Goal: Find specific page/section: Find specific page/section

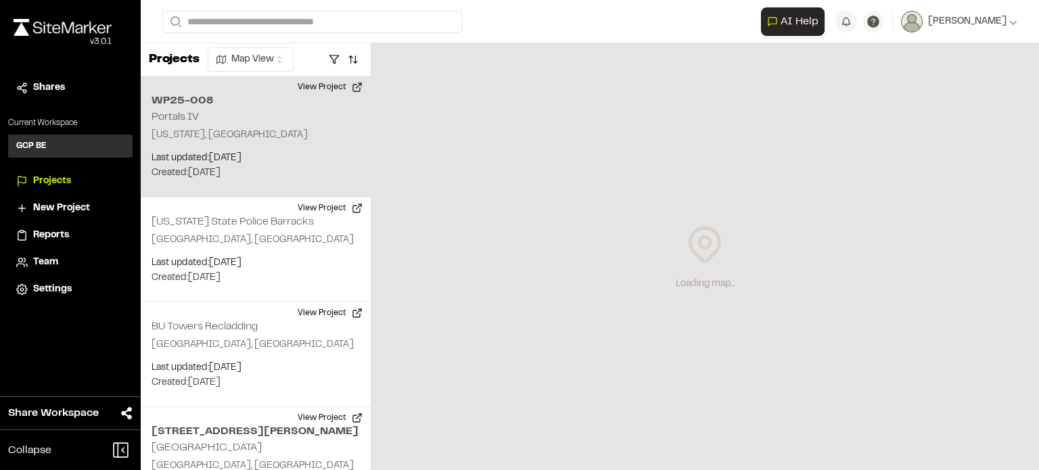
click at [220, 109] on div "WP25-008 Portals IV [US_STATE], [GEOGRAPHIC_DATA] Last updated: [DATE] Budget: …" at bounding box center [256, 136] width 230 height 121
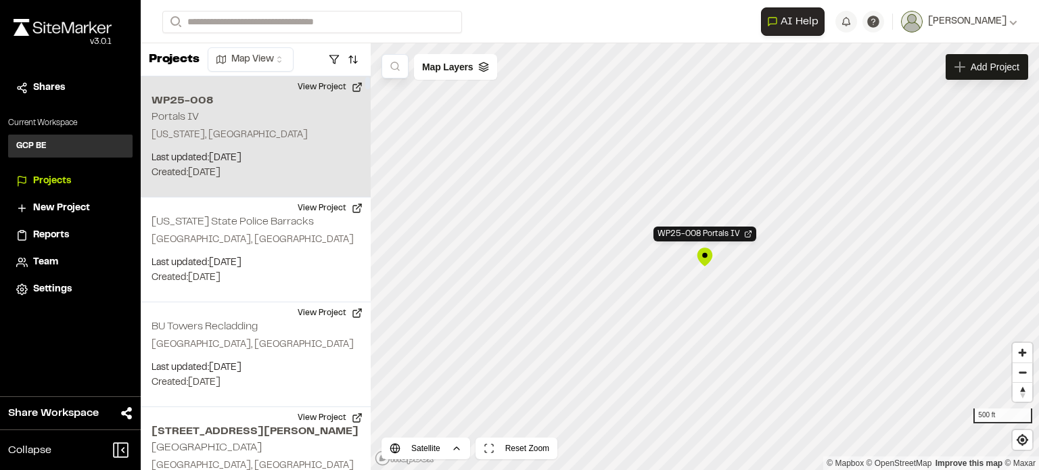
click at [191, 99] on h2 "WP25-008" at bounding box center [256, 101] width 208 height 16
click at [708, 235] on div "WP25-008 Portals IV" at bounding box center [704, 234] width 103 height 15
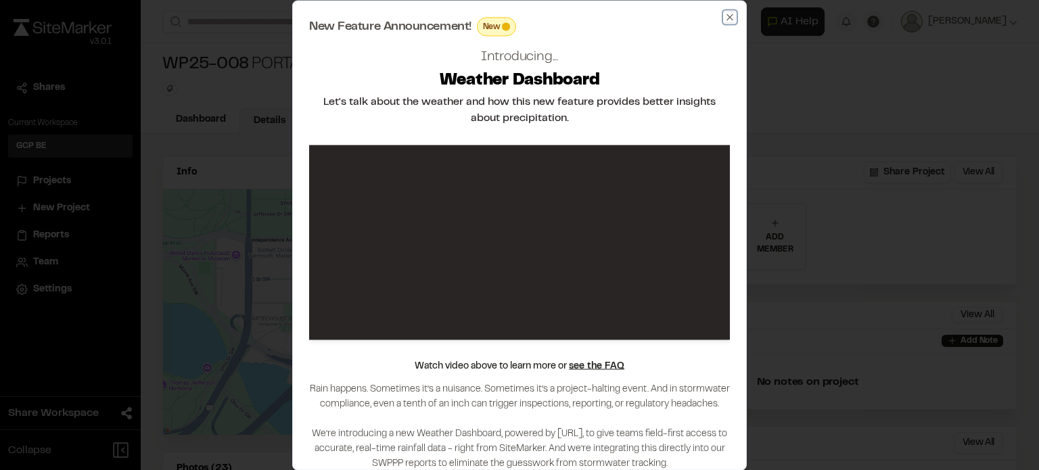
click at [728, 16] on icon "button" at bounding box center [729, 16] width 11 height 11
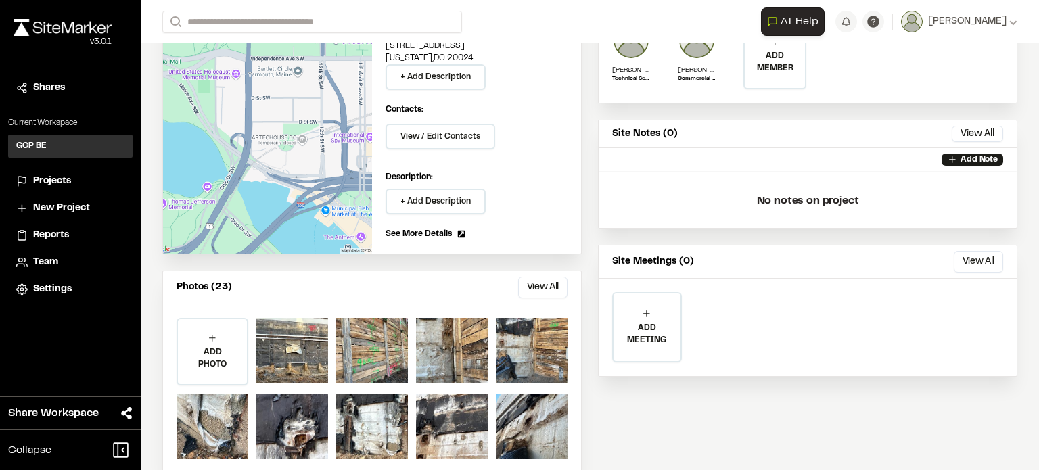
scroll to position [201, 0]
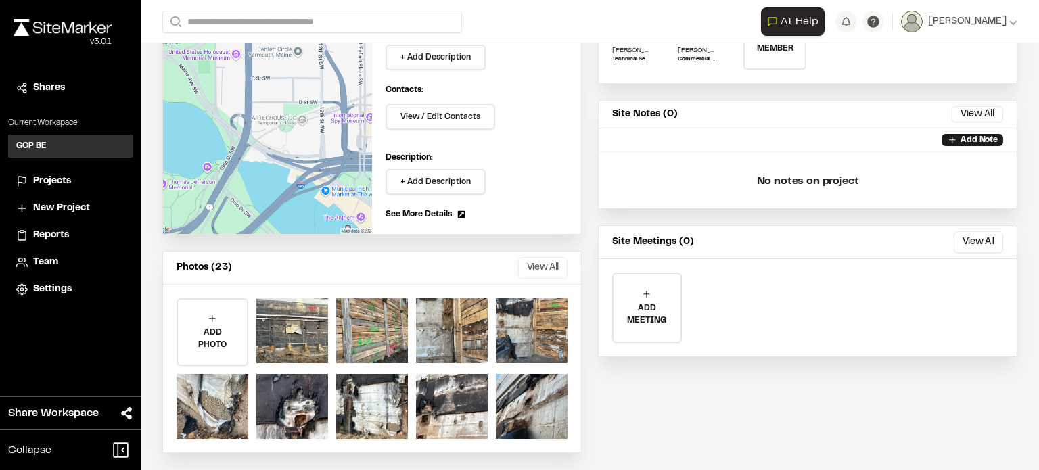
click at [555, 265] on button "View All" at bounding box center [542, 268] width 49 height 22
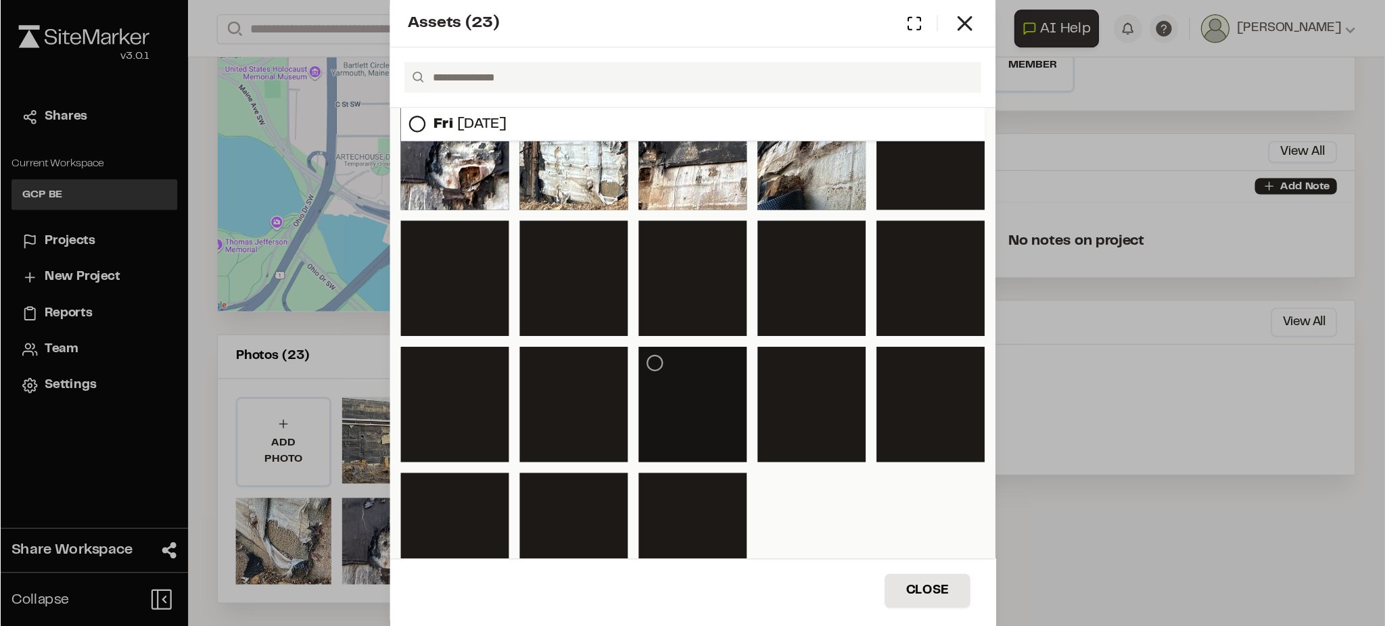
scroll to position [163, 0]
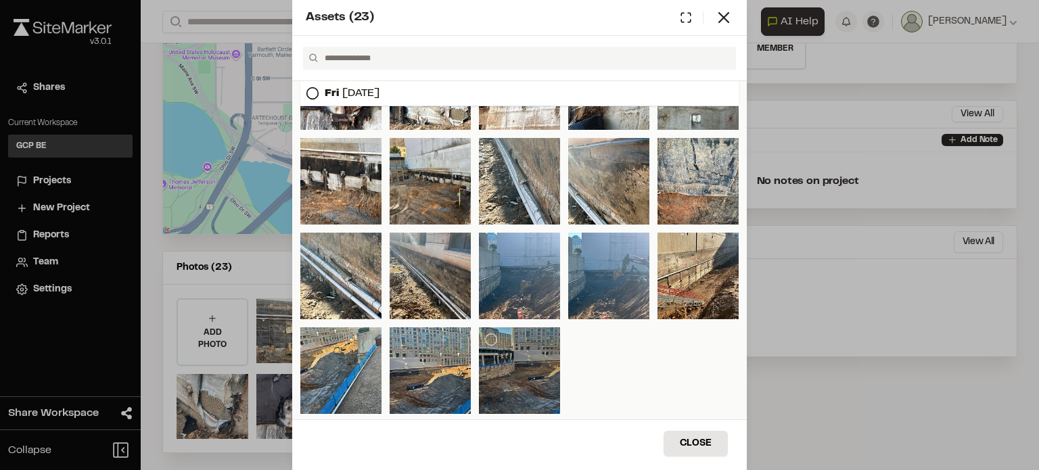
click at [514, 354] on div at bounding box center [519, 370] width 81 height 87
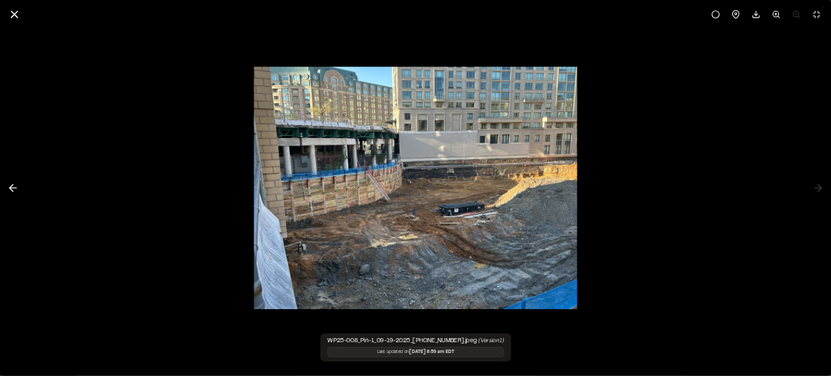
scroll to position [0, 0]
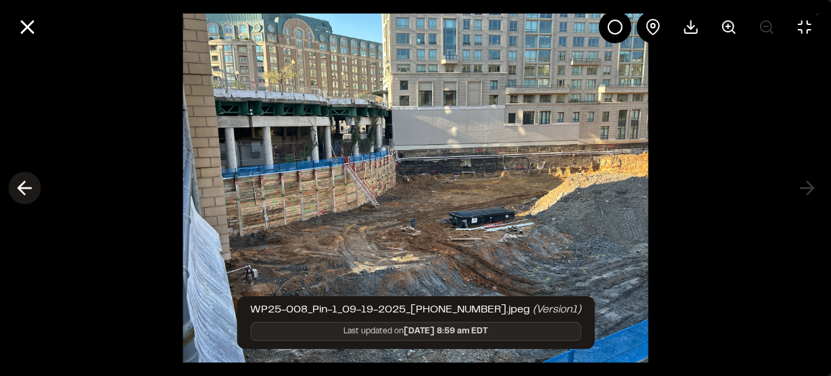
click at [28, 186] on icon at bounding box center [25, 188] width 22 height 23
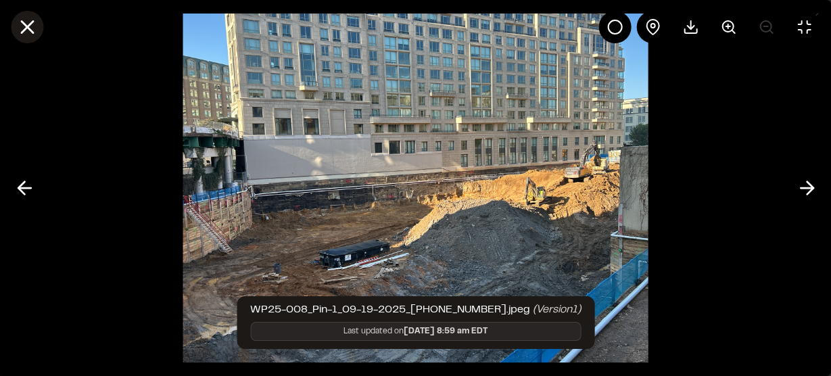
click at [27, 23] on icon at bounding box center [27, 27] width 23 height 23
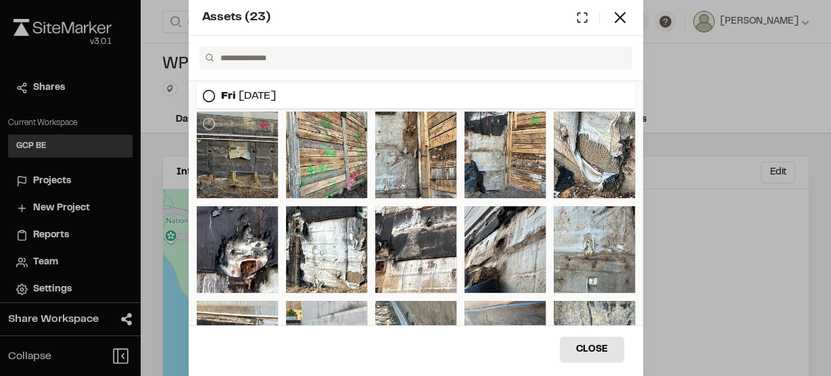
click at [258, 165] on div at bounding box center [237, 155] width 81 height 87
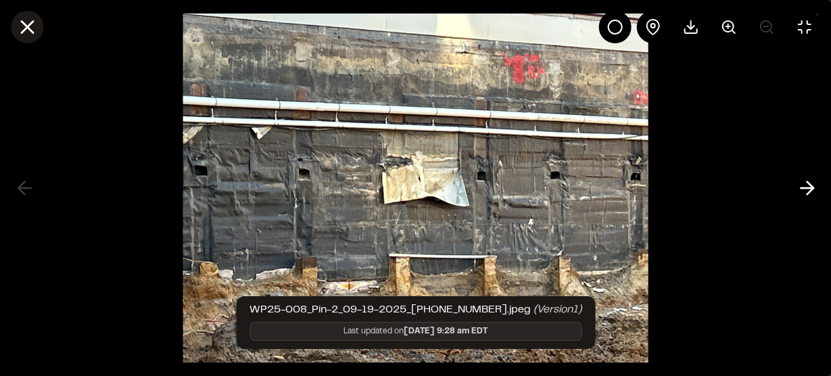
click at [29, 22] on icon at bounding box center [27, 27] width 23 height 23
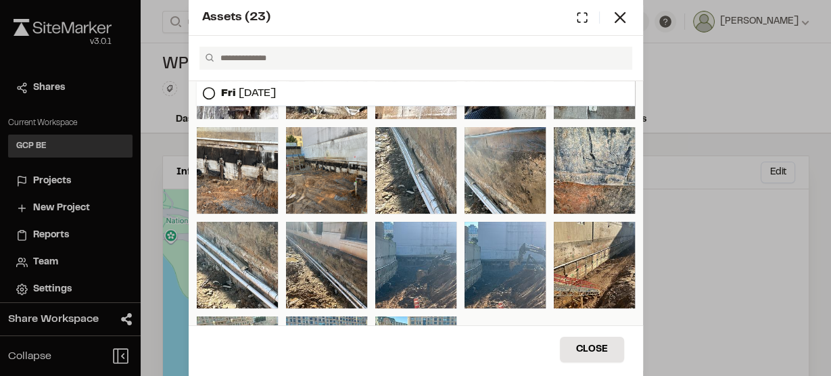
scroll to position [216, 0]
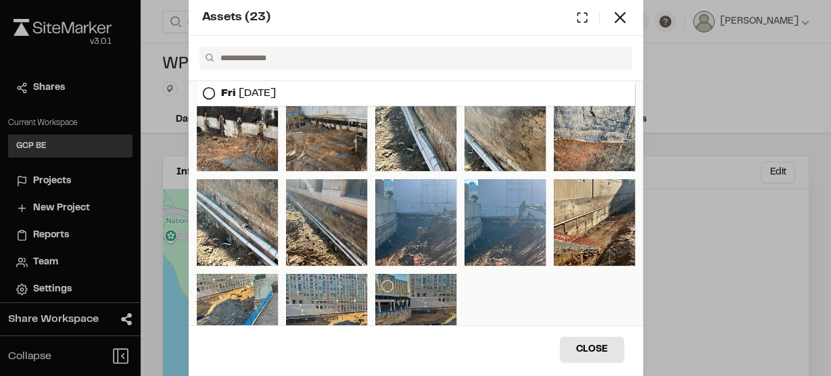
click at [399, 296] on div at bounding box center [415, 317] width 81 height 87
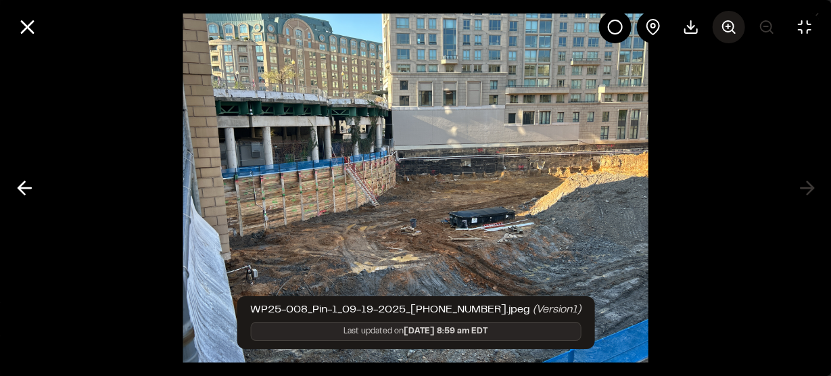
click at [730, 32] on icon at bounding box center [728, 27] width 16 height 16
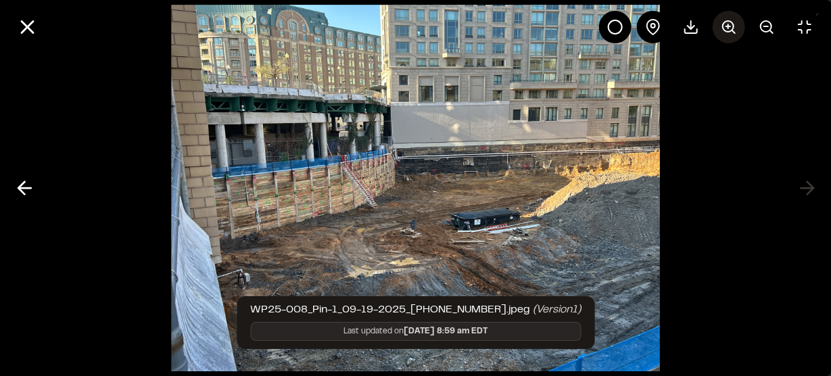
click at [730, 32] on icon at bounding box center [728, 27] width 16 height 16
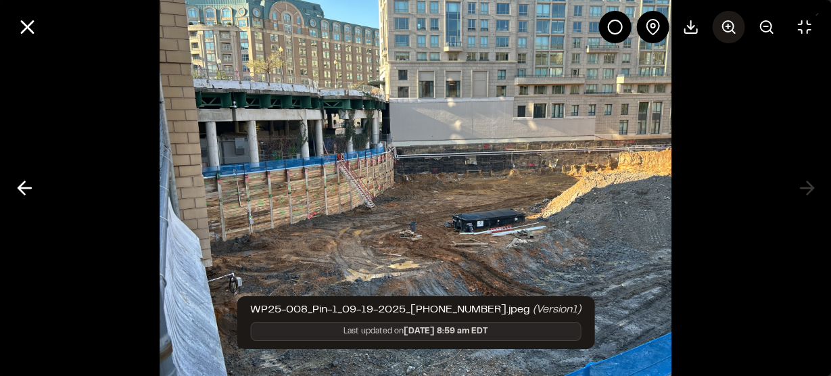
click at [730, 32] on icon at bounding box center [728, 27] width 16 height 16
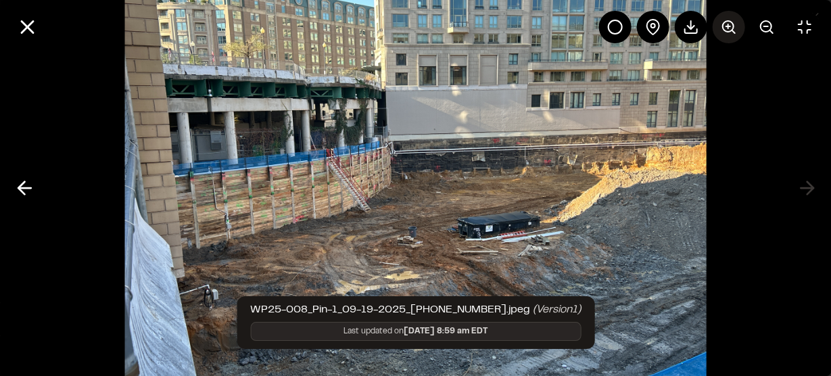
click at [730, 32] on icon at bounding box center [728, 27] width 16 height 16
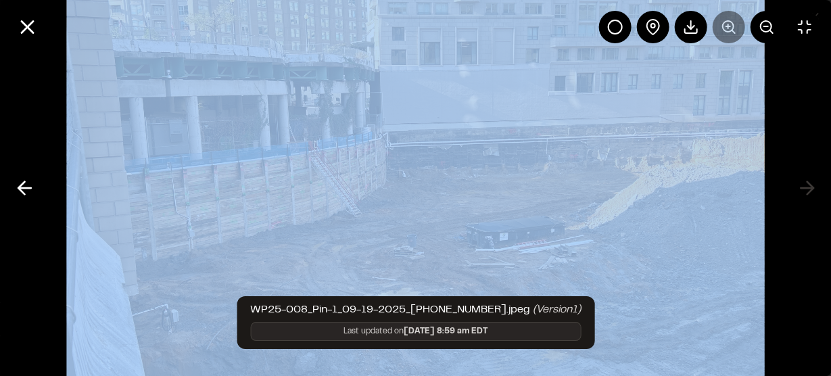
click at [730, 32] on div at bounding box center [710, 27] width 222 height 32
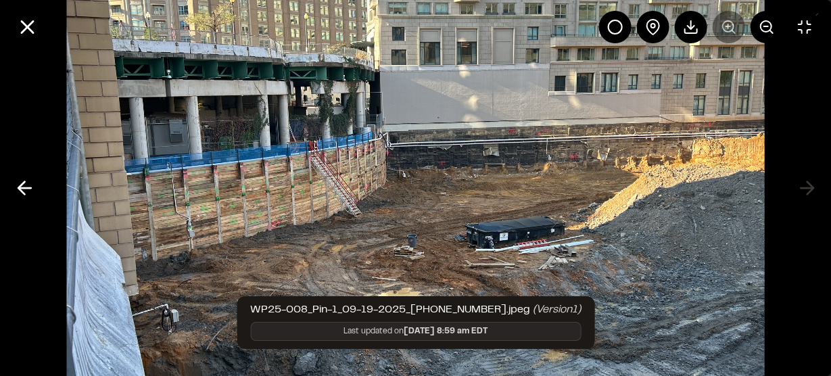
click at [730, 32] on div at bounding box center [710, 27] width 222 height 32
click at [23, 28] on icon at bounding box center [27, 27] width 23 height 23
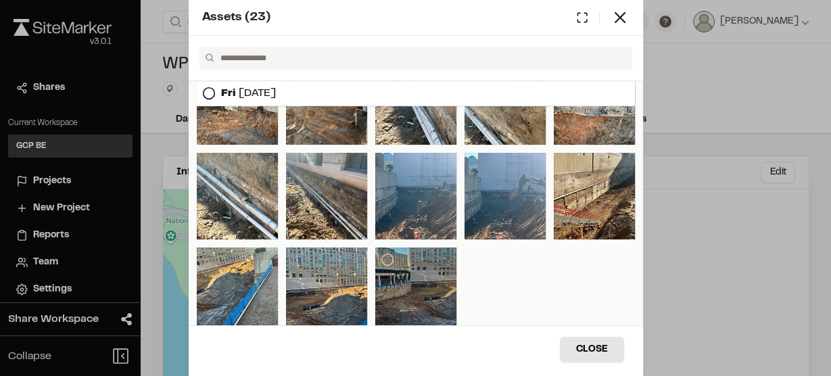
scroll to position [257, 0]
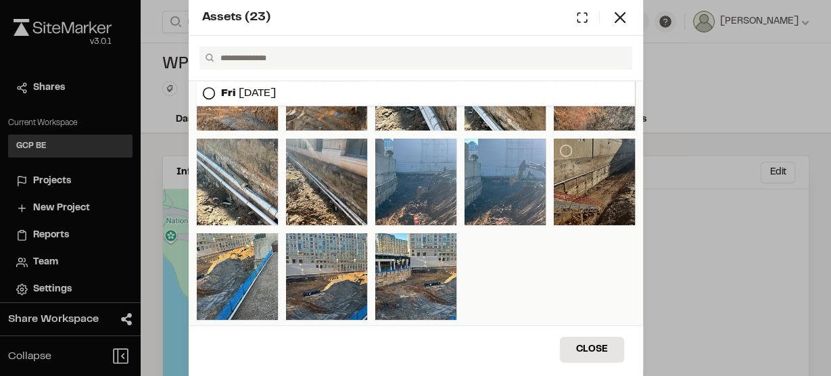
click at [563, 166] on div at bounding box center [594, 182] width 81 height 87
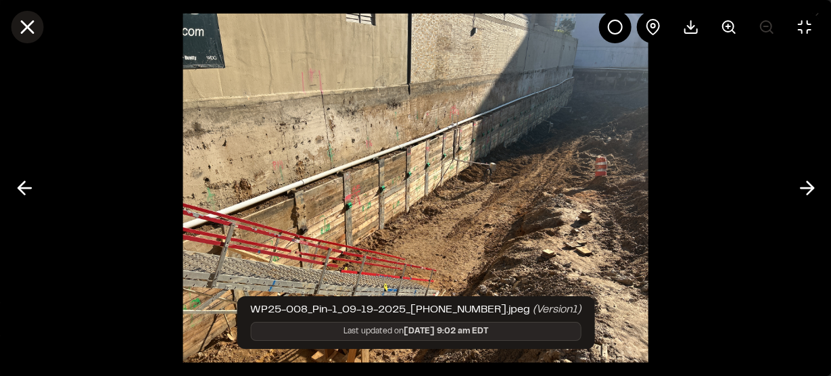
click at [28, 30] on icon at bounding box center [27, 27] width 23 height 23
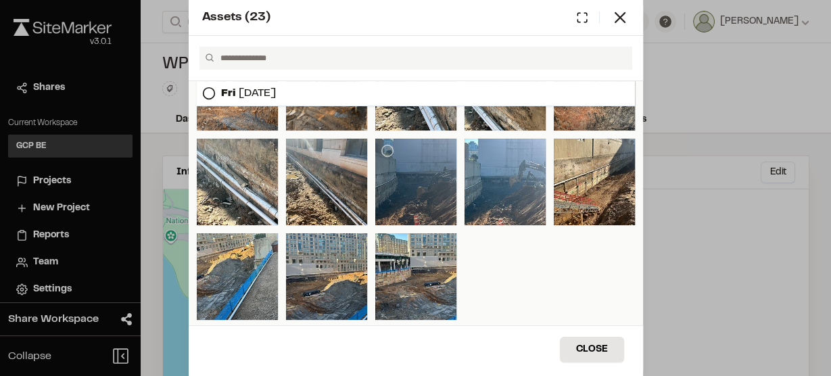
click at [411, 169] on div at bounding box center [415, 182] width 81 height 87
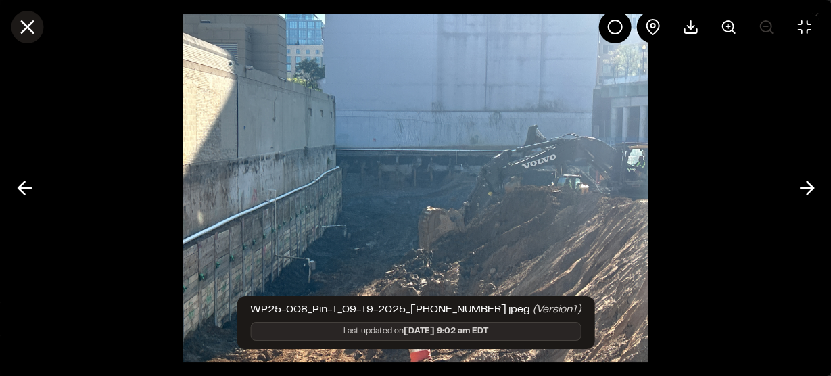
click at [35, 20] on icon at bounding box center [27, 27] width 23 height 23
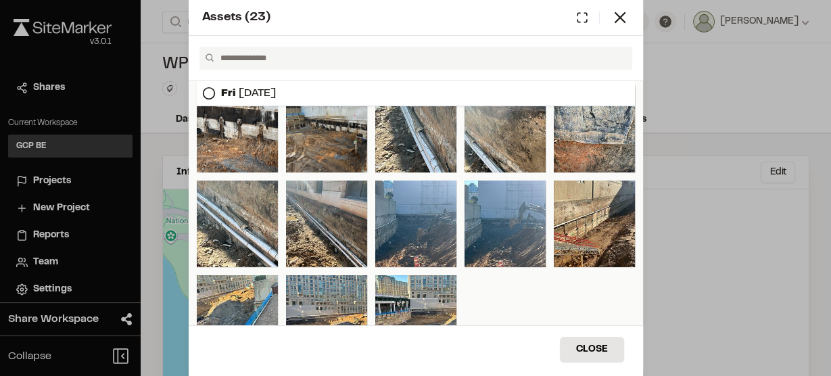
scroll to position [203, 0]
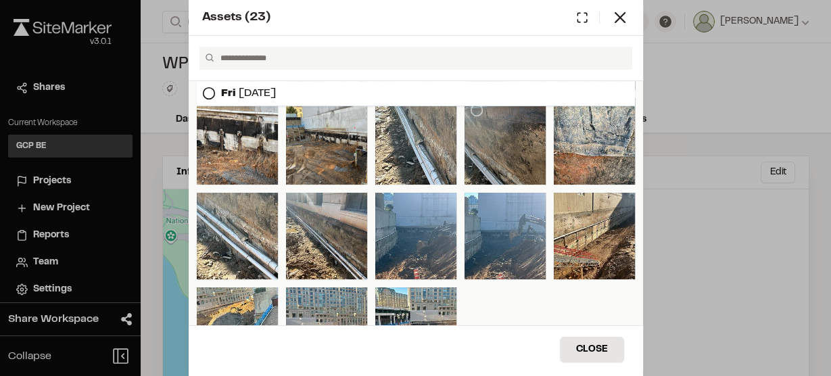
click at [503, 154] on div at bounding box center [505, 141] width 81 height 87
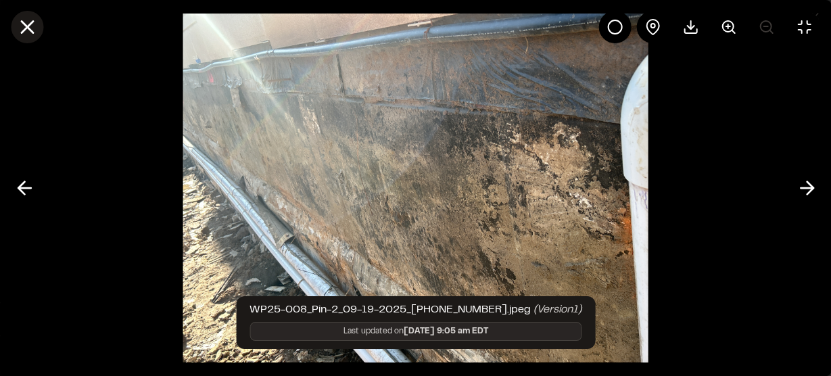
click at [18, 26] on icon at bounding box center [27, 27] width 23 height 23
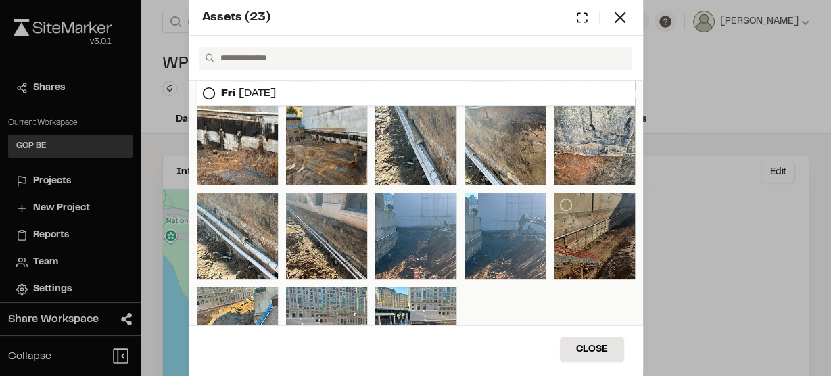
click at [572, 225] on div at bounding box center [594, 236] width 81 height 87
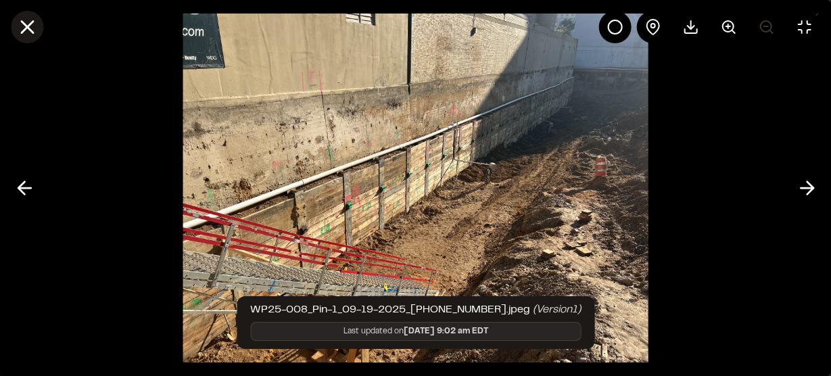
click at [27, 30] on icon at bounding box center [27, 27] width 23 height 23
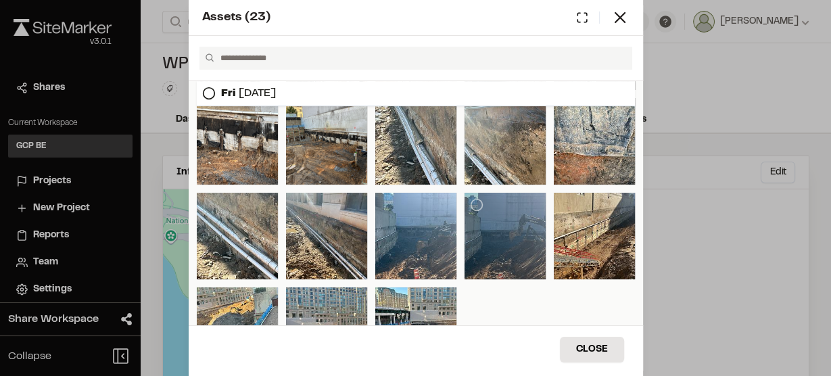
click at [517, 228] on div at bounding box center [505, 236] width 81 height 87
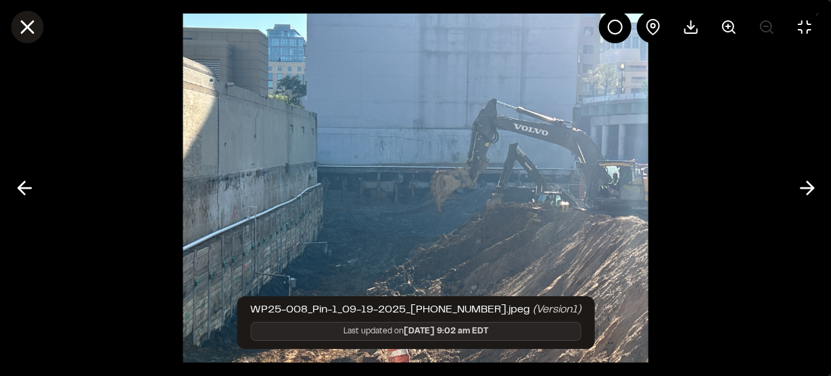
click at [30, 24] on icon at bounding box center [27, 27] width 23 height 23
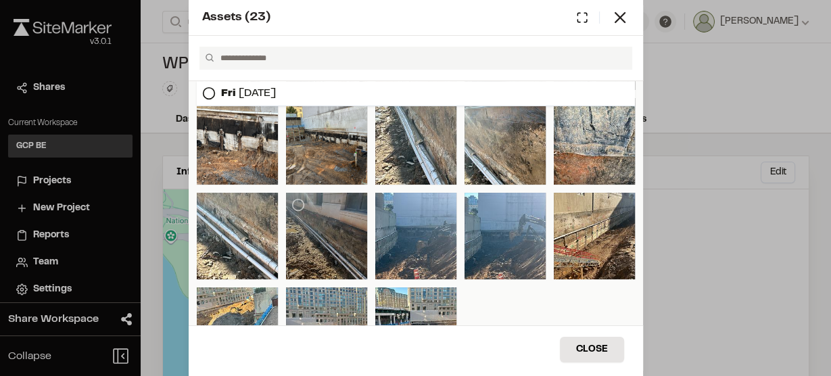
click at [294, 221] on div at bounding box center [326, 236] width 81 height 87
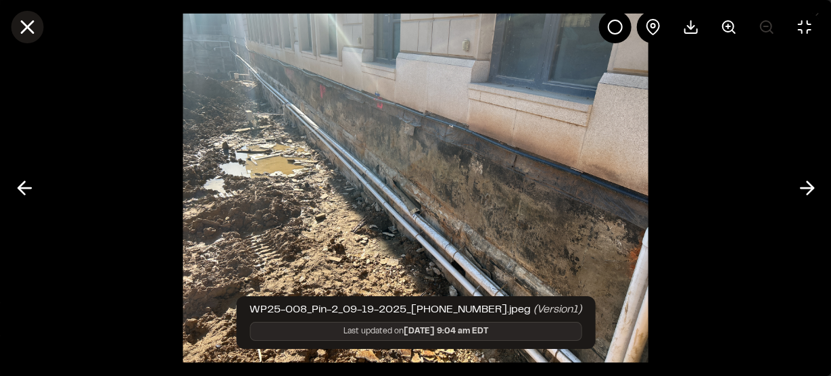
click at [26, 30] on icon at bounding box center [27, 27] width 23 height 23
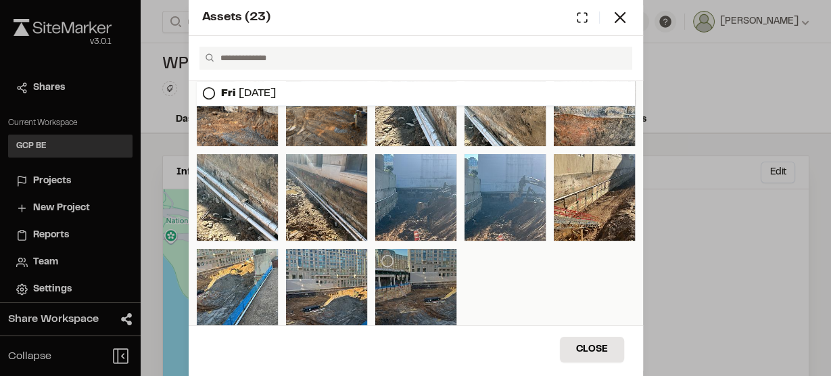
scroll to position [257, 0]
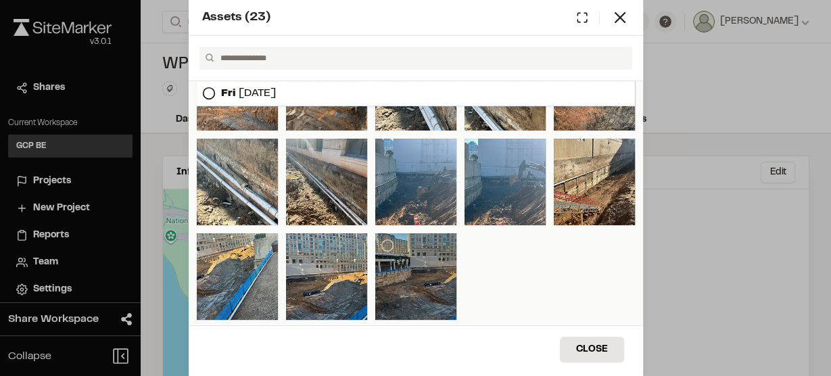
click at [432, 286] on div at bounding box center [415, 276] width 81 height 87
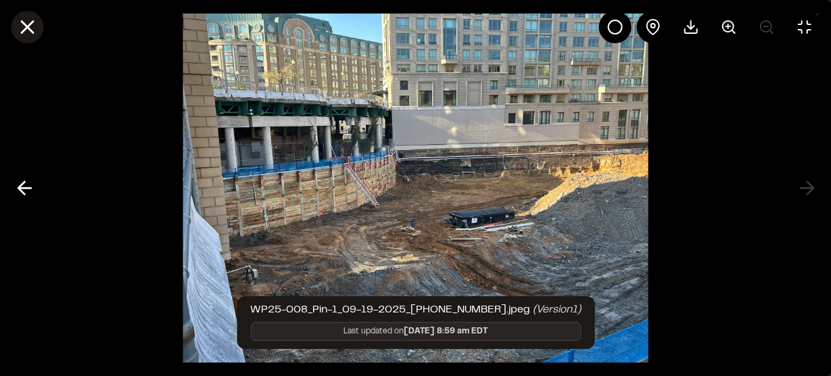
click at [32, 28] on icon at bounding box center [27, 27] width 23 height 23
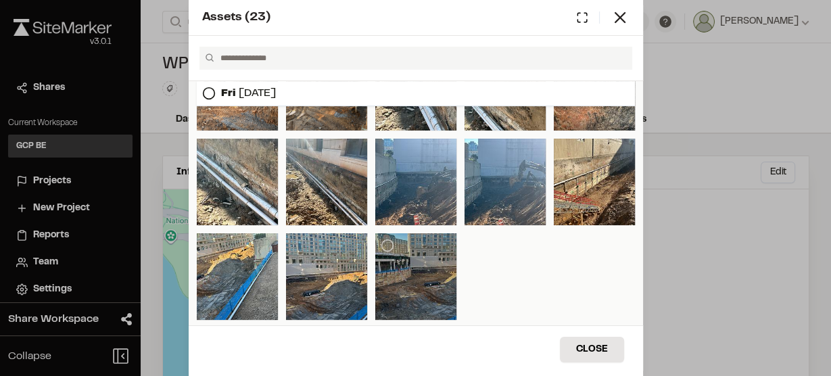
click at [417, 264] on div at bounding box center [415, 276] width 81 height 87
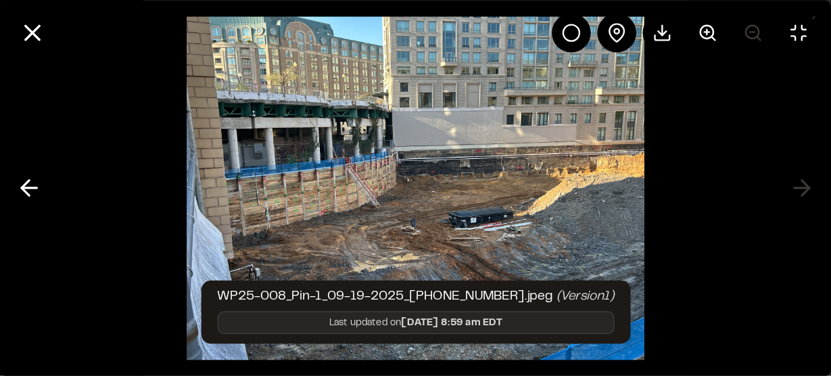
scroll to position [206, 0]
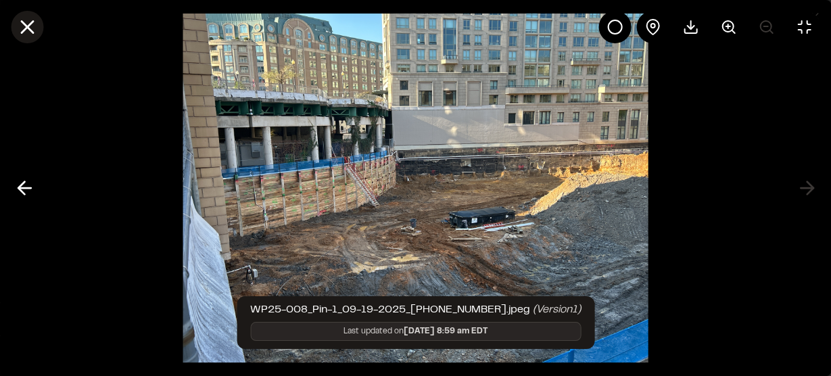
click at [20, 23] on icon at bounding box center [27, 27] width 23 height 23
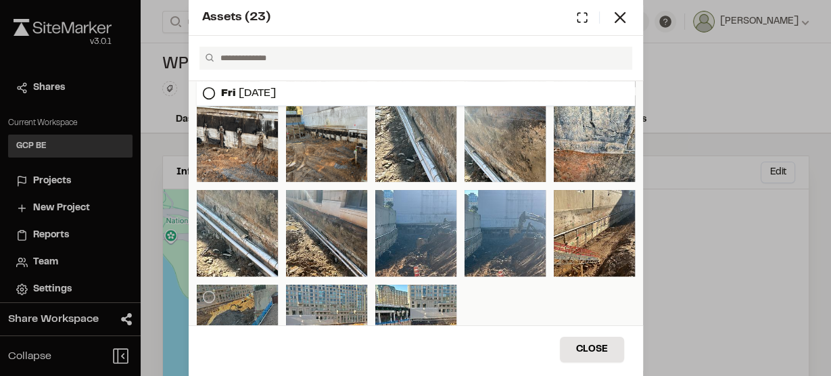
click at [238, 296] on div at bounding box center [237, 328] width 81 height 87
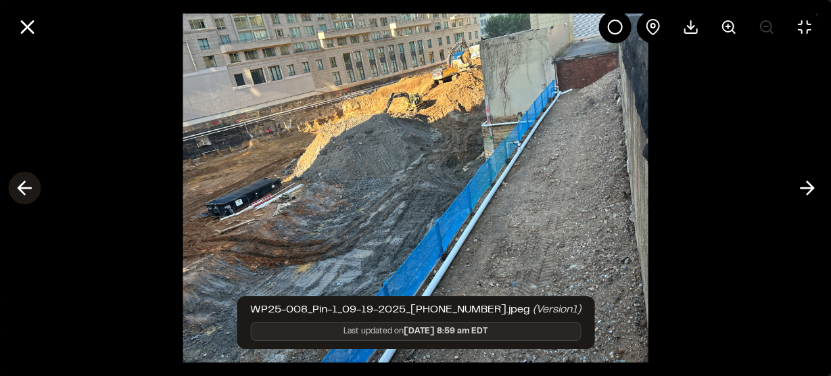
click at [29, 191] on icon at bounding box center [25, 188] width 22 height 23
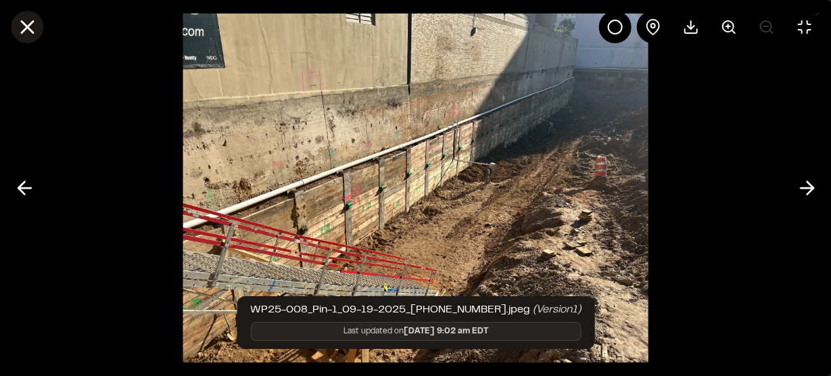
click at [34, 26] on icon at bounding box center [27, 27] width 23 height 23
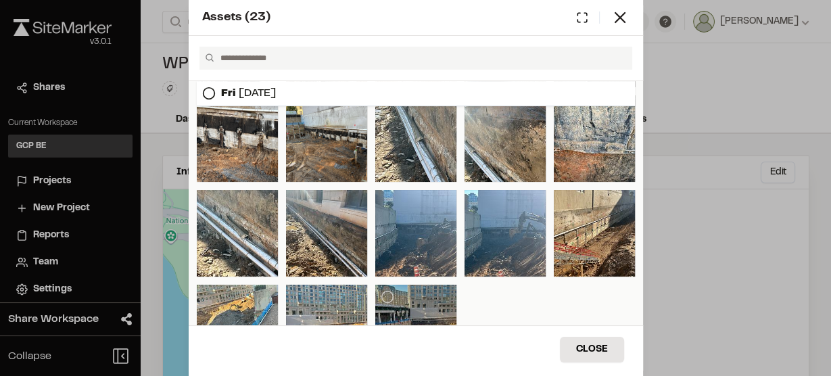
click at [400, 299] on div at bounding box center [415, 328] width 81 height 87
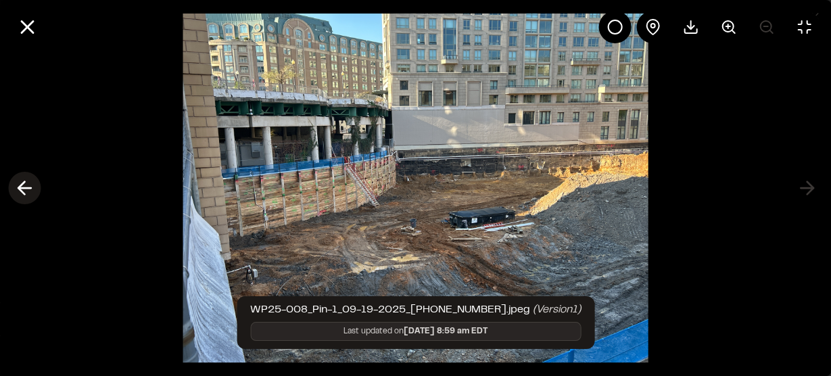
click at [21, 189] on icon at bounding box center [25, 188] width 22 height 23
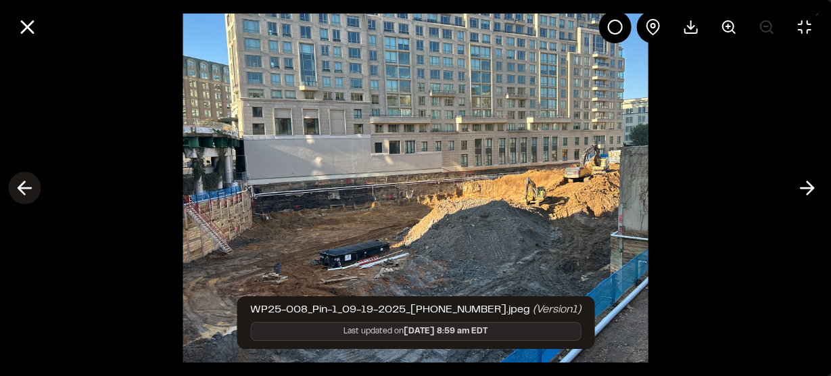
click at [22, 185] on polyline at bounding box center [21, 188] width 6 height 13
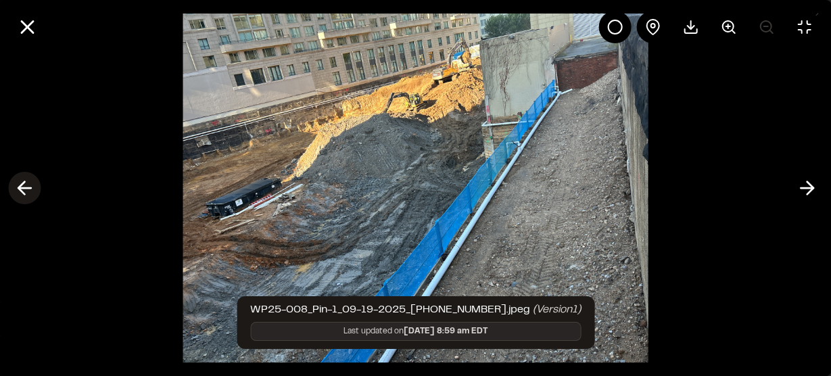
click at [22, 183] on polyline at bounding box center [21, 188] width 6 height 13
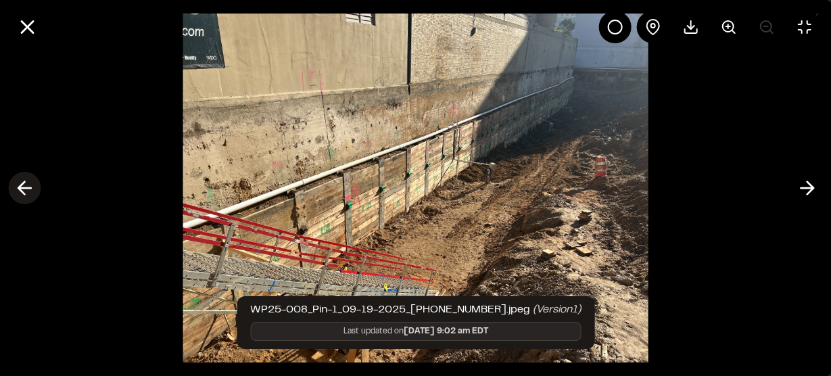
click at [22, 179] on icon at bounding box center [25, 188] width 22 height 23
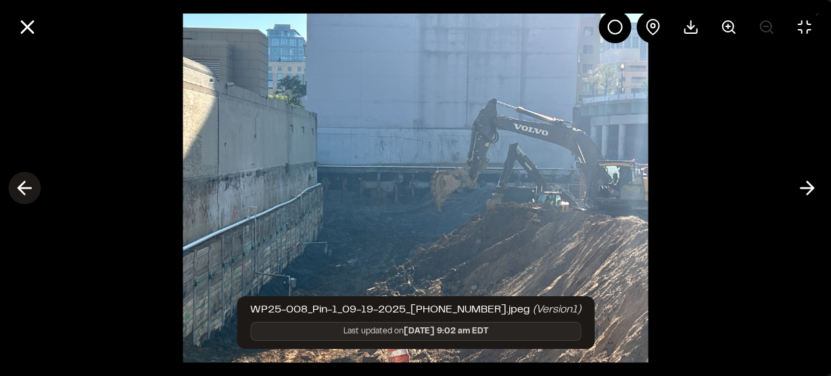
click at [21, 179] on icon at bounding box center [25, 188] width 22 height 23
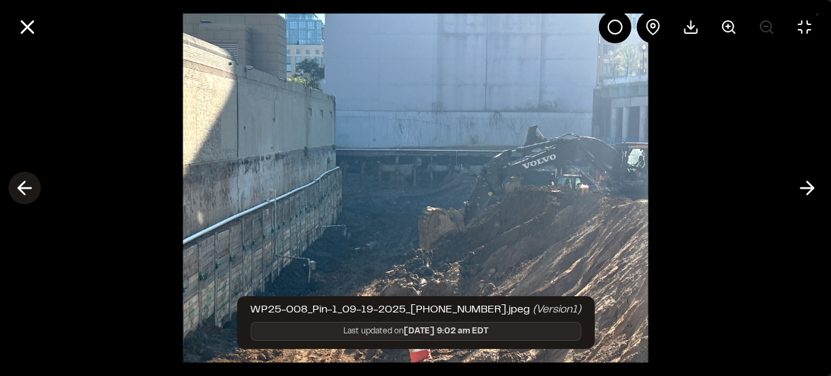
click at [20, 179] on icon at bounding box center [25, 188] width 22 height 23
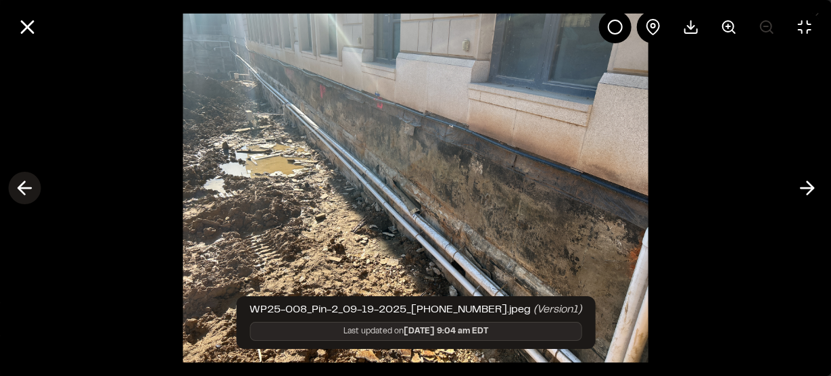
click at [29, 185] on icon at bounding box center [25, 188] width 22 height 23
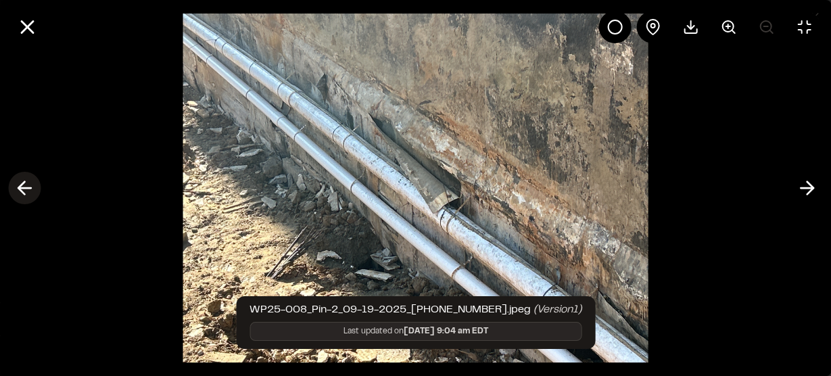
click at [25, 185] on icon at bounding box center [25, 188] width 22 height 23
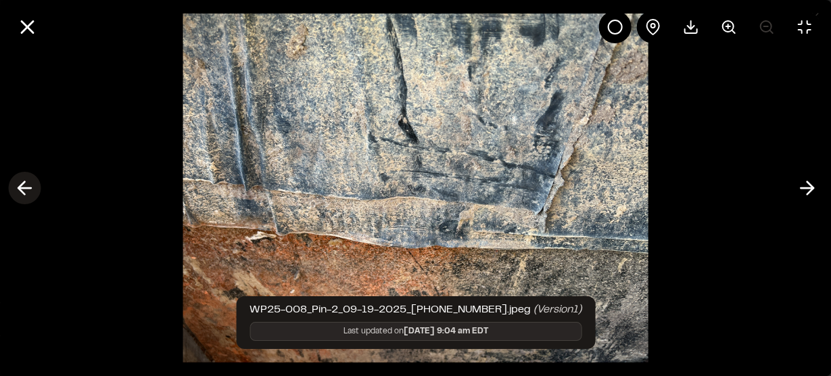
click at [25, 185] on icon at bounding box center [25, 188] width 22 height 23
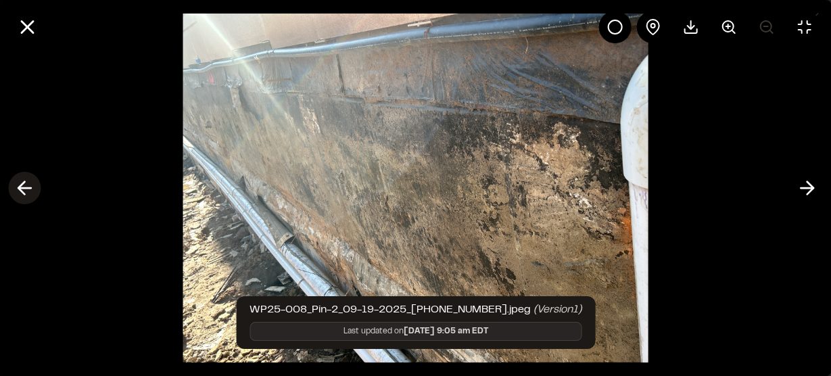
click at [24, 185] on icon at bounding box center [25, 188] width 22 height 23
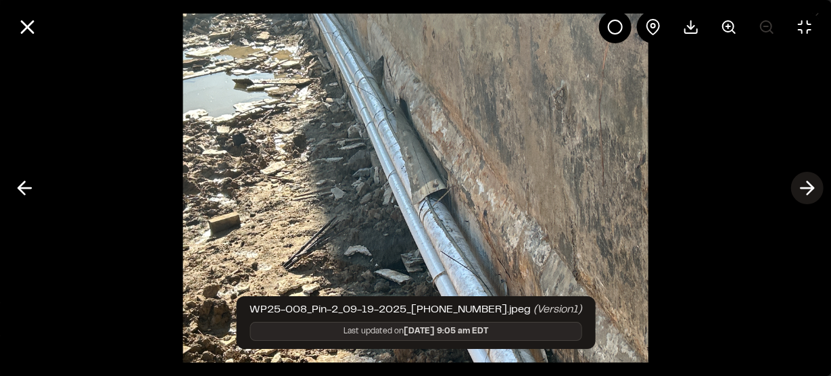
click at [807, 189] on icon at bounding box center [807, 188] width 22 height 23
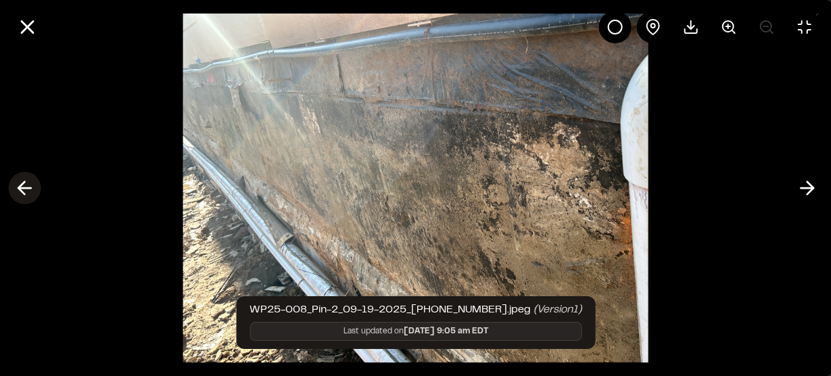
click at [32, 189] on icon at bounding box center [25, 188] width 22 height 23
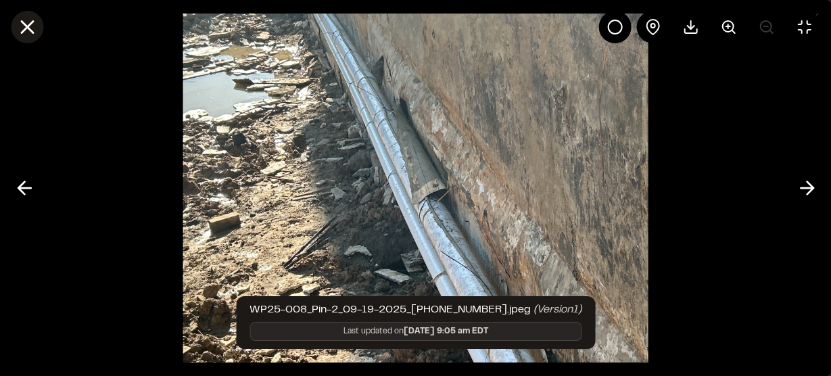
click at [31, 39] on button at bounding box center [27, 27] width 32 height 32
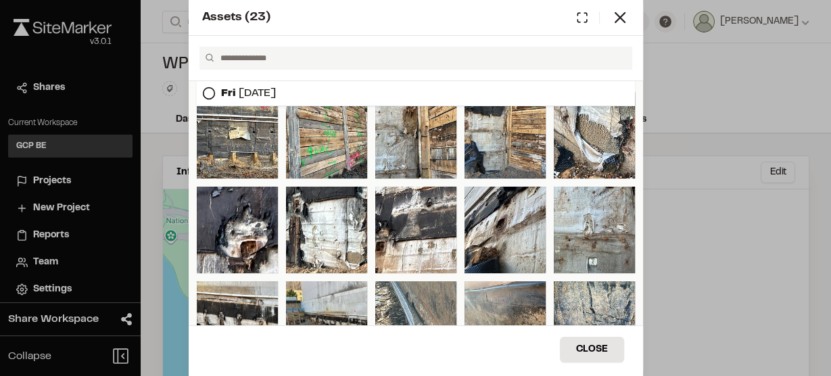
scroll to position [0, 0]
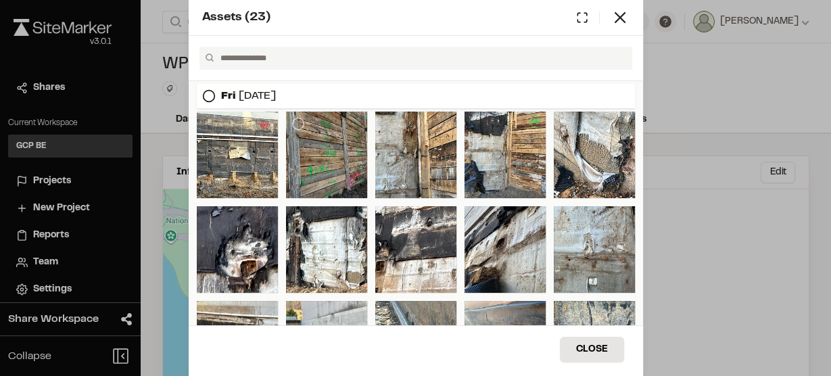
click at [330, 160] on div at bounding box center [326, 155] width 81 height 87
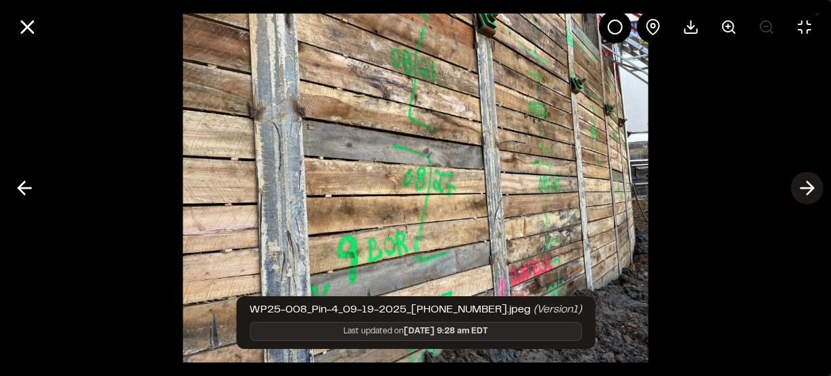
click at [801, 188] on line at bounding box center [807, 188] width 13 height 0
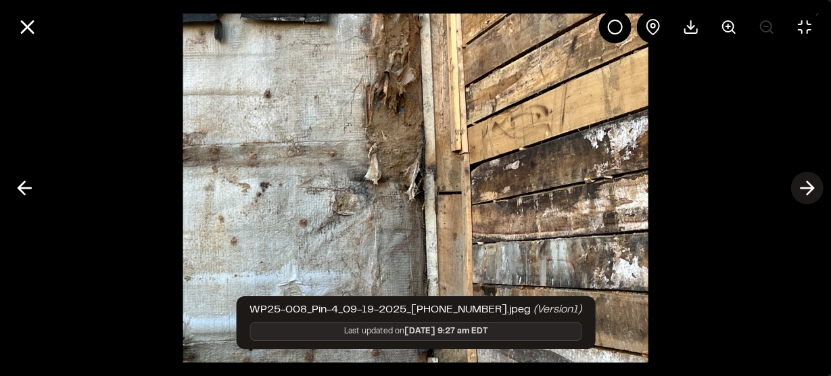
click at [800, 189] on icon at bounding box center [807, 188] width 22 height 23
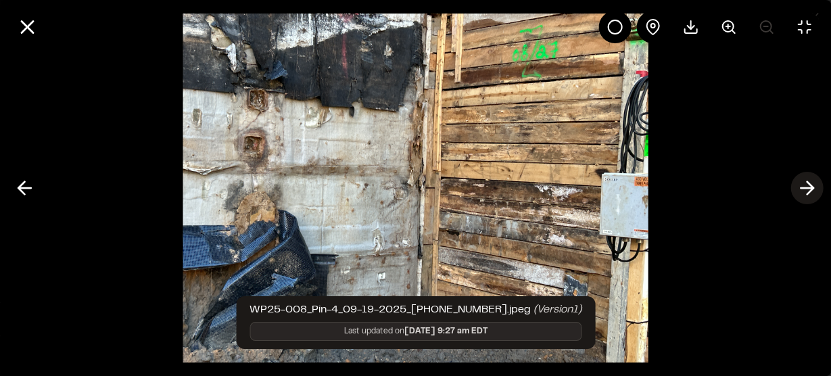
click at [800, 189] on icon at bounding box center [807, 188] width 22 height 23
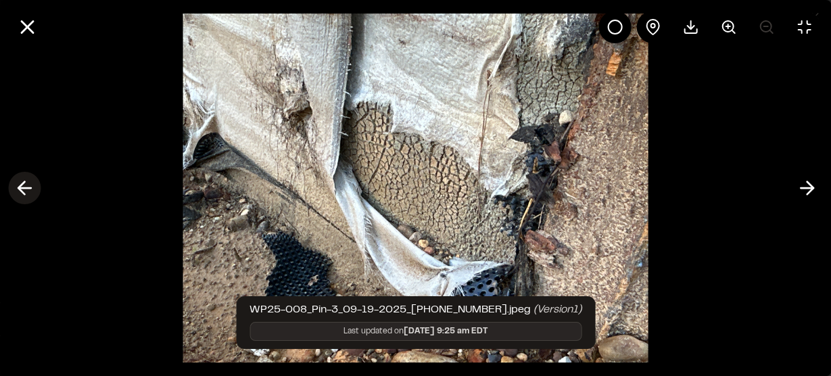
click at [27, 188] on line at bounding box center [24, 188] width 13 height 0
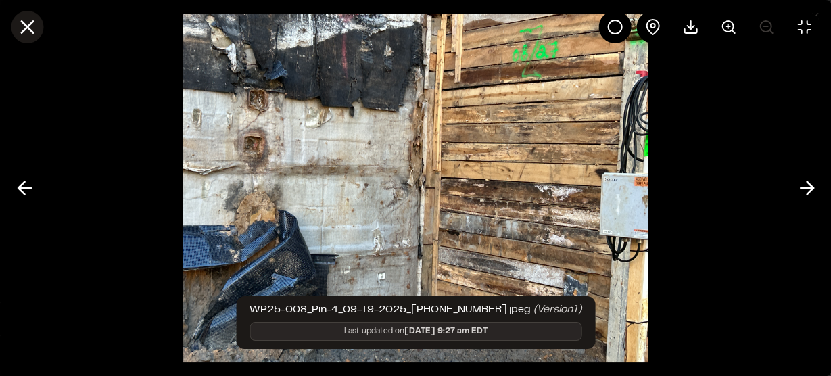
click at [26, 34] on icon at bounding box center [27, 27] width 23 height 23
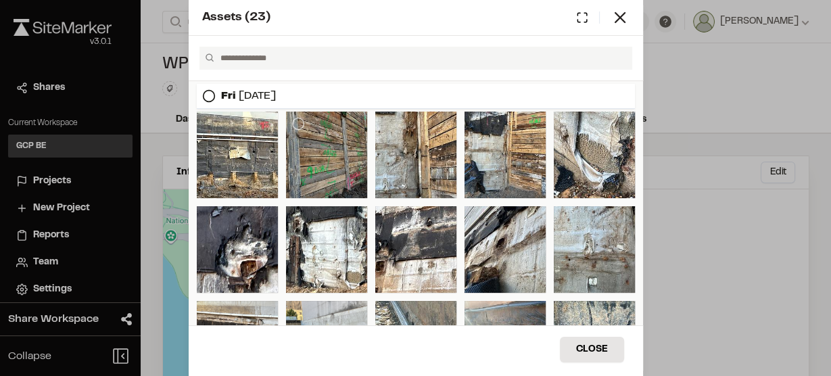
click at [304, 167] on div at bounding box center [326, 155] width 81 height 87
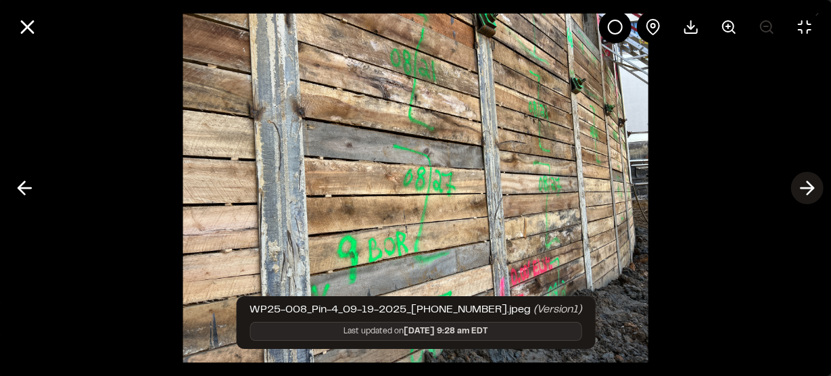
click at [810, 189] on polyline at bounding box center [810, 188] width 6 height 13
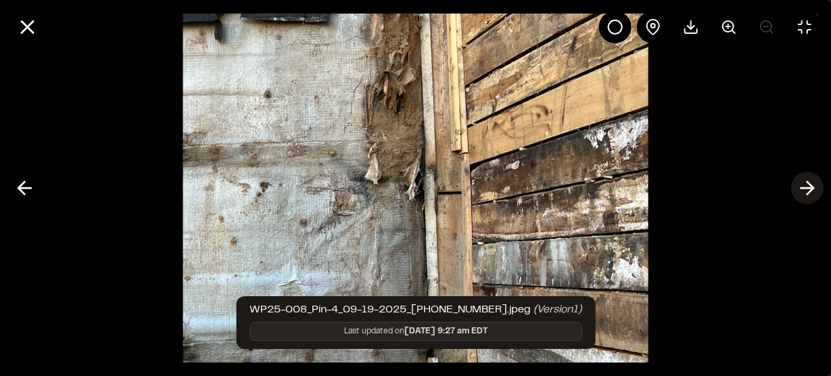
click at [812, 193] on icon at bounding box center [807, 188] width 22 height 23
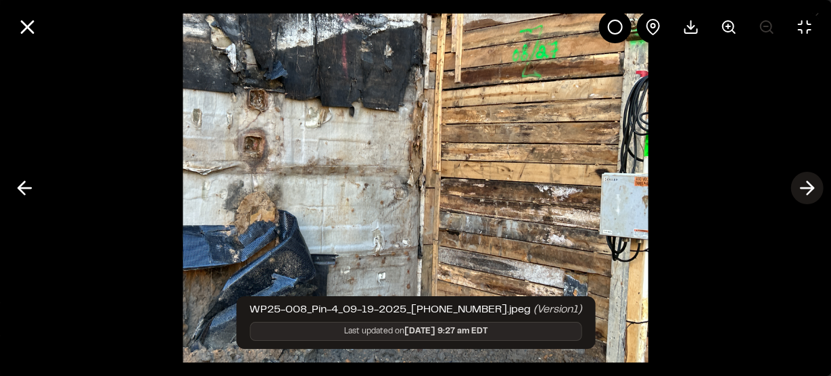
click at [815, 194] on icon at bounding box center [807, 188] width 22 height 23
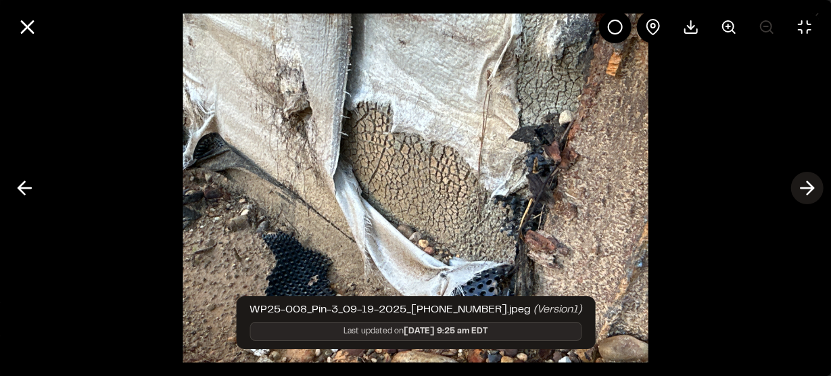
click at [810, 183] on icon at bounding box center [807, 188] width 22 height 23
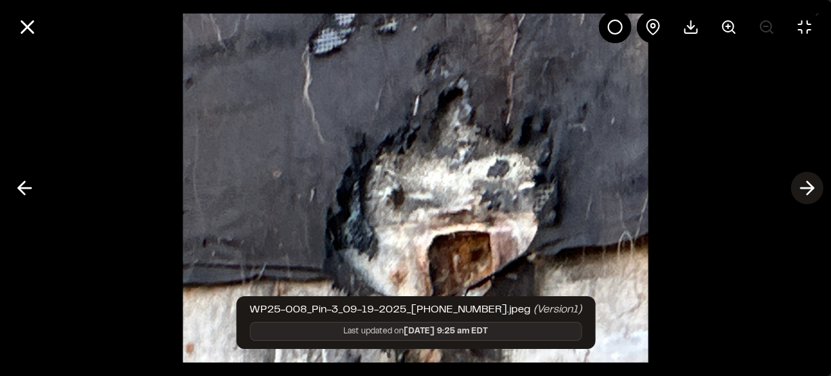
click at [810, 183] on icon at bounding box center [807, 188] width 22 height 23
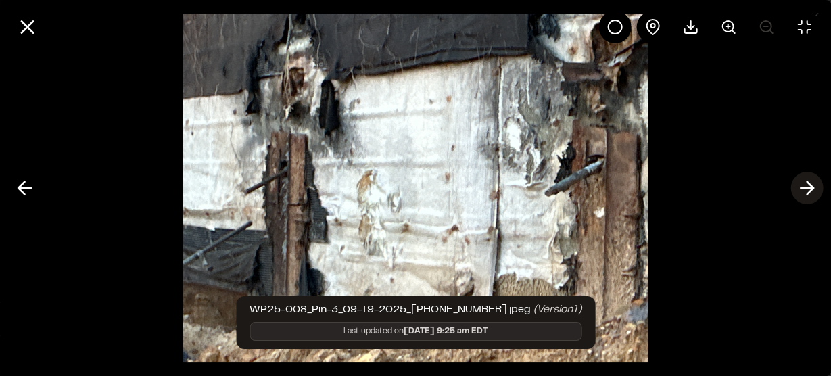
click at [798, 187] on icon at bounding box center [807, 188] width 22 height 23
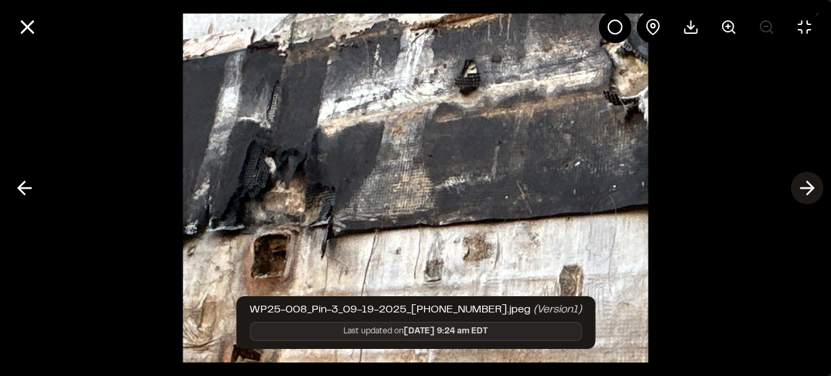
click at [811, 185] on icon at bounding box center [807, 188] width 22 height 23
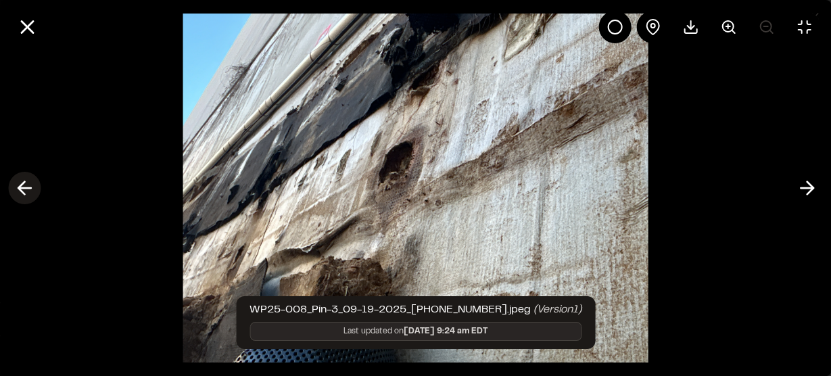
click at [28, 188] on line at bounding box center [24, 188] width 13 height 0
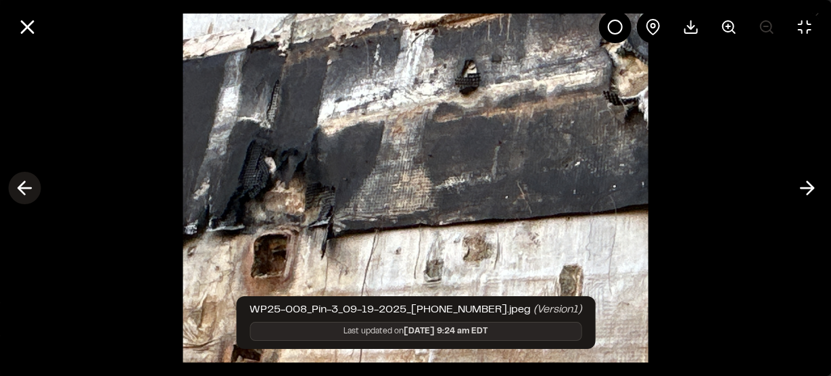
click at [28, 188] on line at bounding box center [24, 188] width 13 height 0
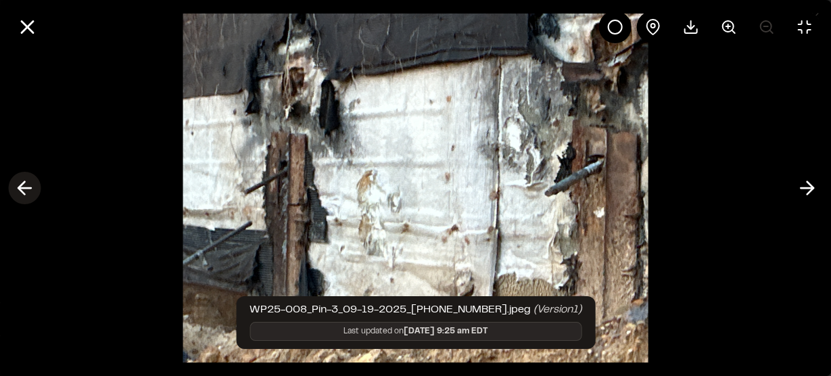
click at [28, 188] on line at bounding box center [24, 188] width 13 height 0
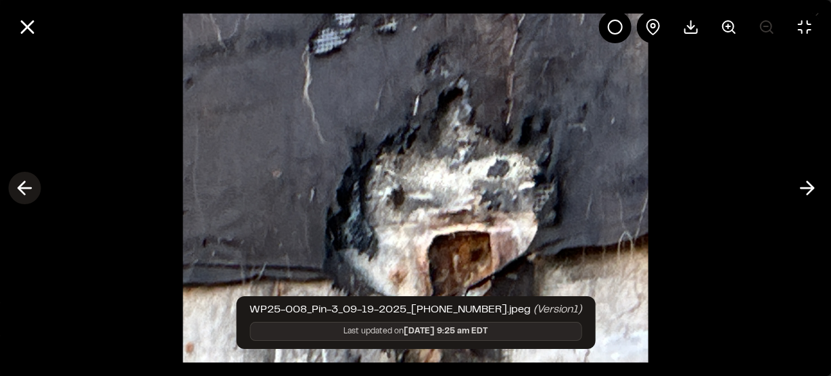
click at [28, 188] on line at bounding box center [24, 188] width 13 height 0
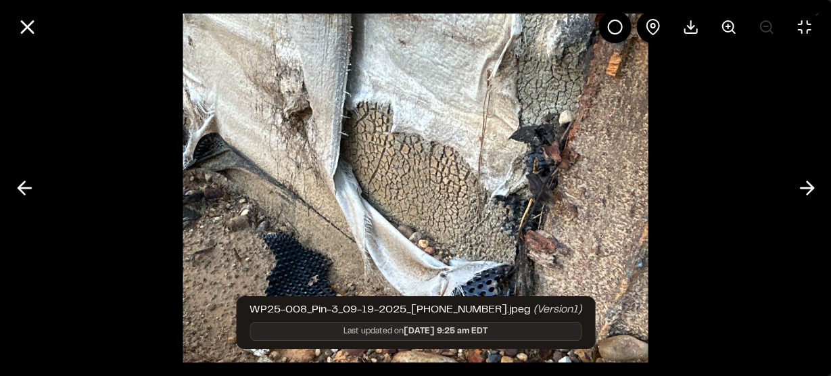
click at [676, 234] on div at bounding box center [415, 188] width 831 height 376
click at [28, 189] on icon at bounding box center [25, 188] width 22 height 23
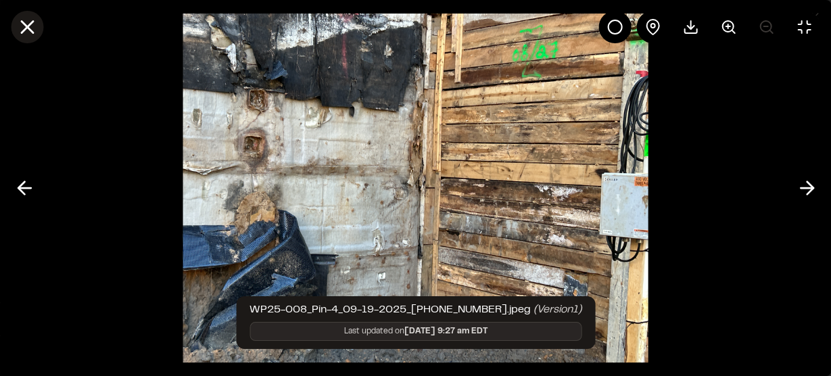
click at [24, 26] on icon at bounding box center [27, 27] width 23 height 23
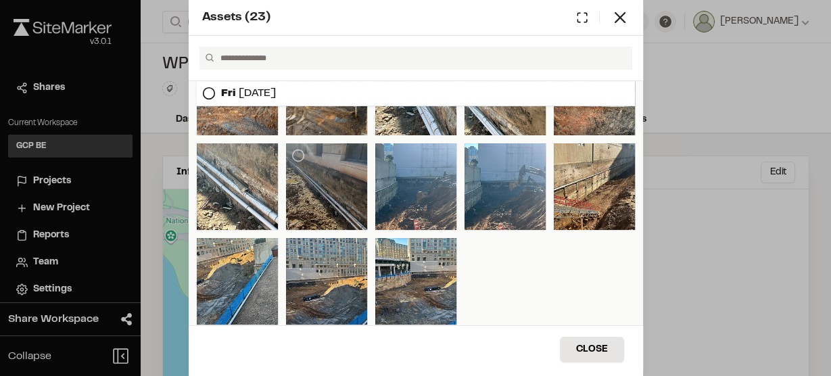
scroll to position [257, 0]
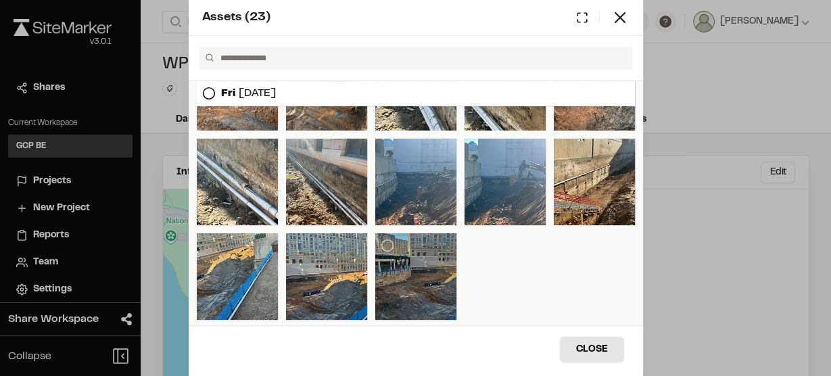
click at [411, 277] on div at bounding box center [415, 276] width 81 height 87
